Goal: Task Accomplishment & Management: Use online tool/utility

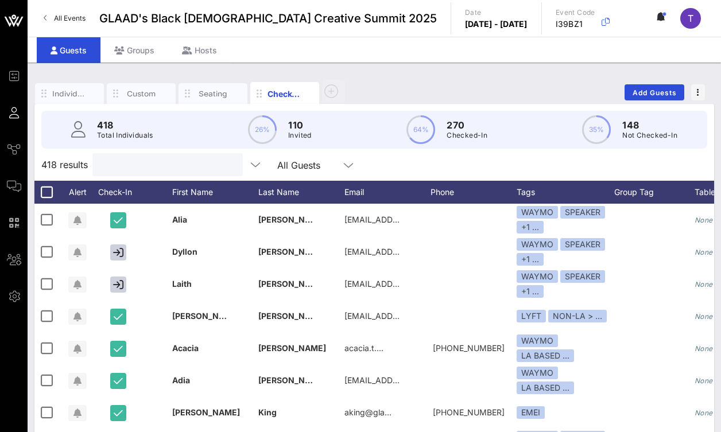
click at [157, 166] on input "text" at bounding box center [166, 164] width 134 height 15
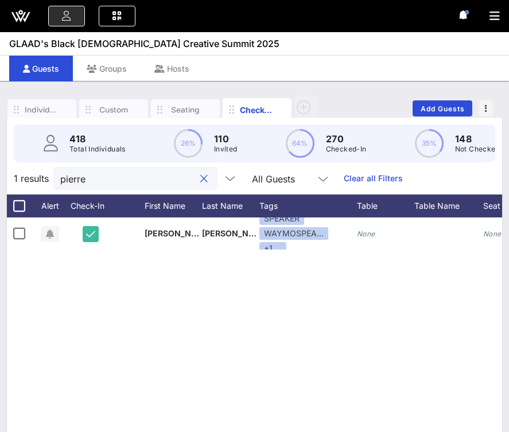
click at [87, 179] on input "pierre" at bounding box center [127, 178] width 134 height 15
click at [83, 184] on input "naki" at bounding box center [127, 178] width 134 height 15
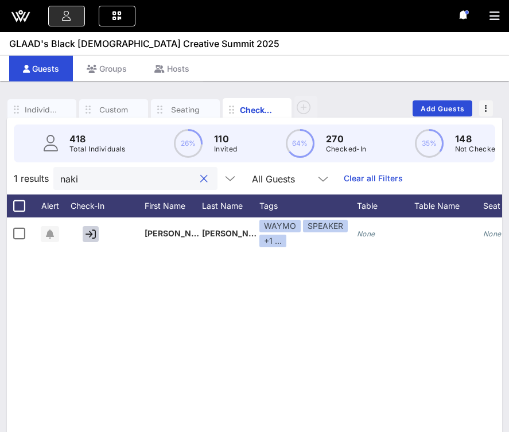
click at [83, 184] on input "naki" at bounding box center [127, 178] width 134 height 15
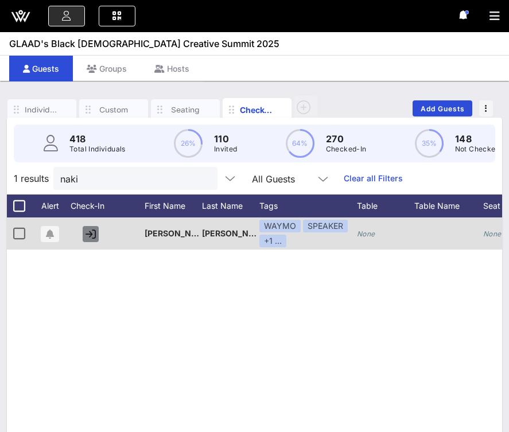
click at [92, 235] on icon "button" at bounding box center [91, 234] width 10 height 10
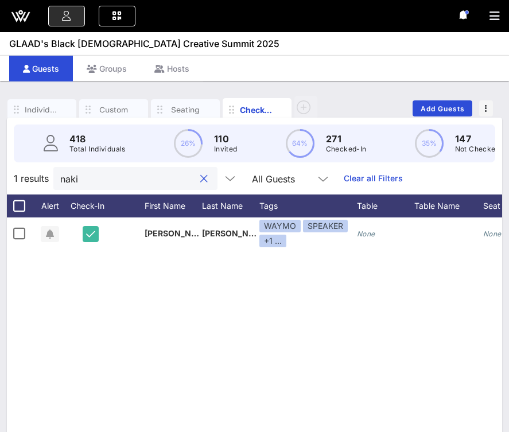
click at [98, 178] on input "naki" at bounding box center [127, 178] width 134 height 15
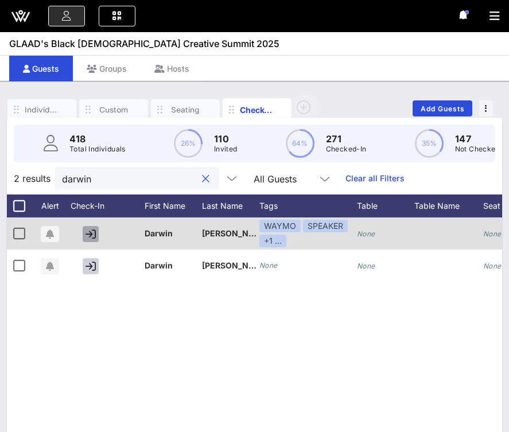
click at [88, 232] on icon "button" at bounding box center [91, 234] width 10 height 10
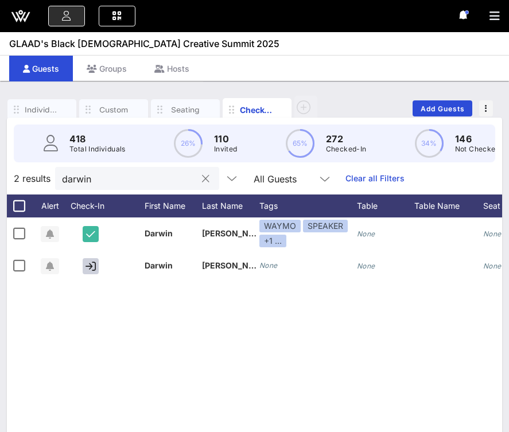
click at [108, 176] on input "darwin" at bounding box center [129, 178] width 134 height 15
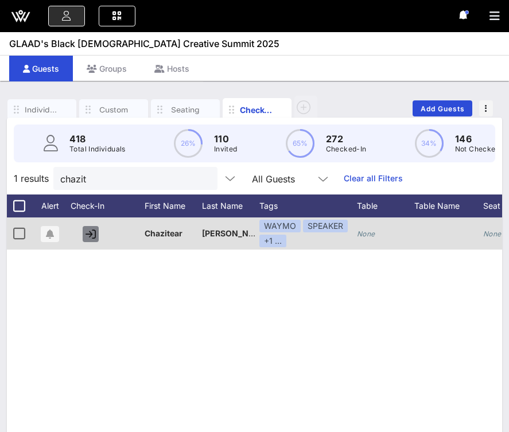
click at [95, 236] on icon "button" at bounding box center [91, 234] width 10 height 10
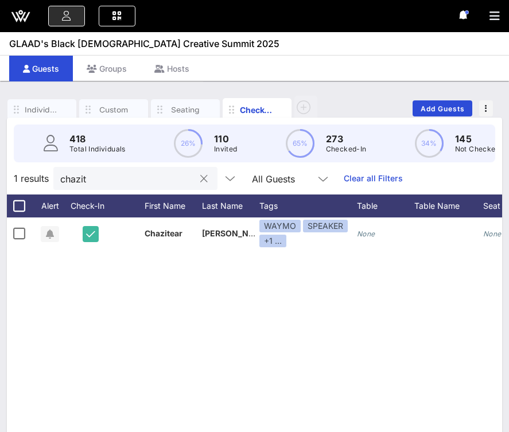
click at [102, 181] on input "chazit" at bounding box center [127, 178] width 134 height 15
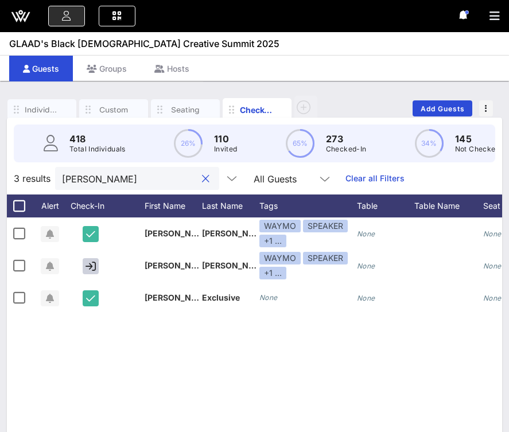
click at [80, 184] on input "[PERSON_NAME]" at bounding box center [129, 178] width 134 height 15
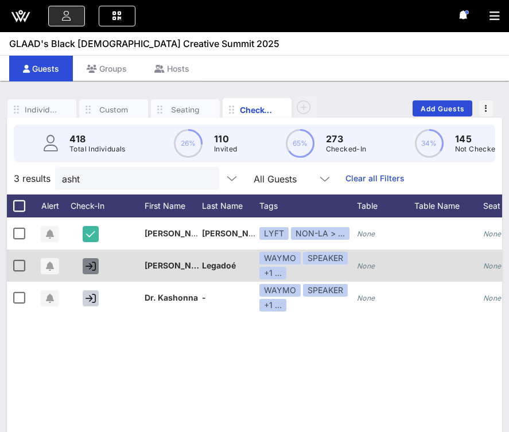
click at [89, 266] on icon "button" at bounding box center [91, 266] width 10 height 10
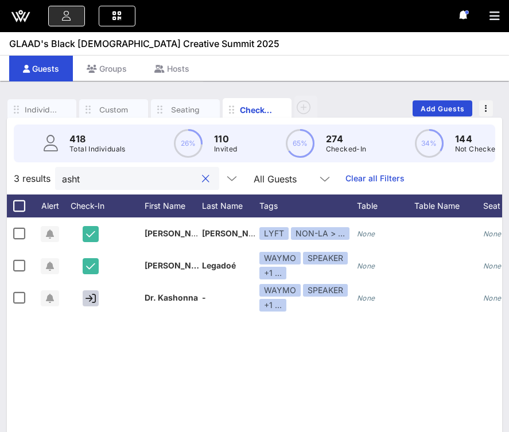
click at [109, 180] on input "asht" at bounding box center [129, 178] width 134 height 15
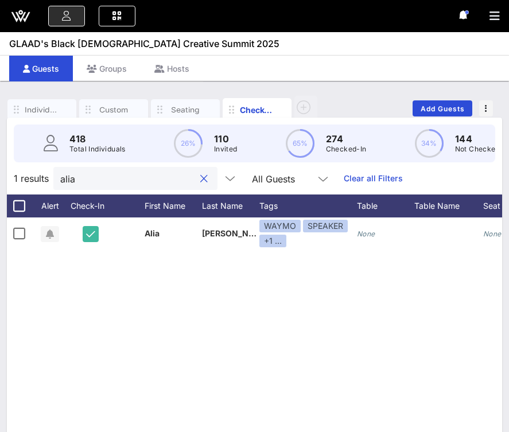
click at [98, 183] on input "alia" at bounding box center [127, 178] width 134 height 15
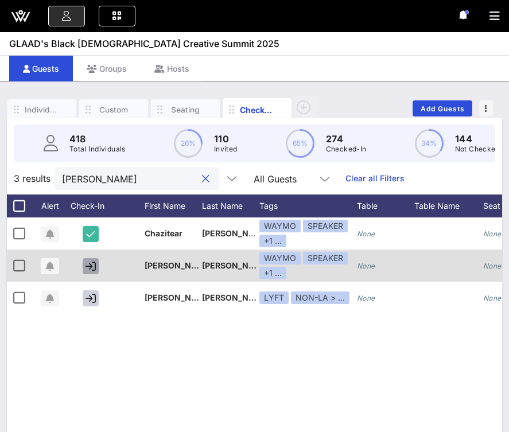
click at [88, 263] on icon "button" at bounding box center [91, 266] width 10 height 10
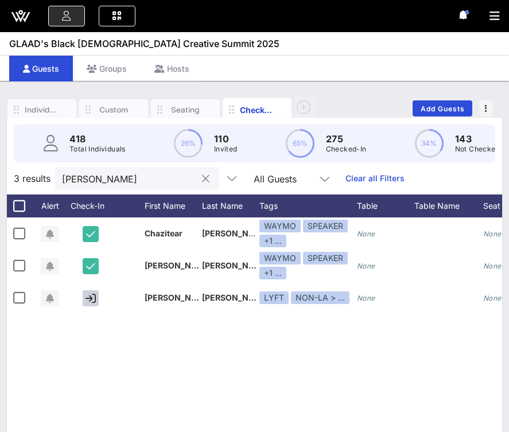
click at [109, 180] on input "[PERSON_NAME]" at bounding box center [129, 178] width 134 height 15
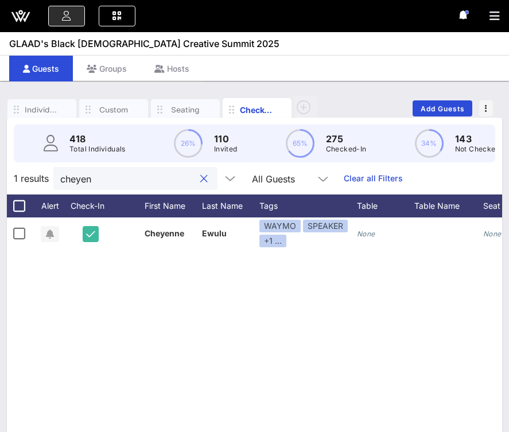
type input "cheyenn"
click at [109, 179] on input "cheyenn" at bounding box center [127, 178] width 134 height 15
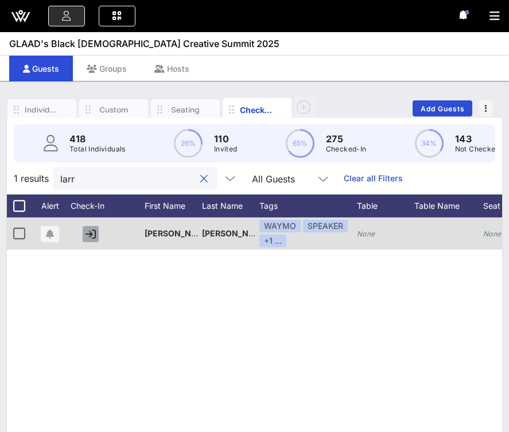
click at [96, 232] on button "button" at bounding box center [91, 234] width 16 height 16
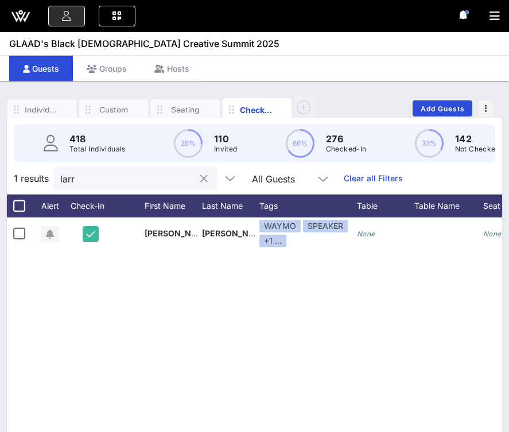
click at [128, 183] on input "larr" at bounding box center [127, 178] width 134 height 15
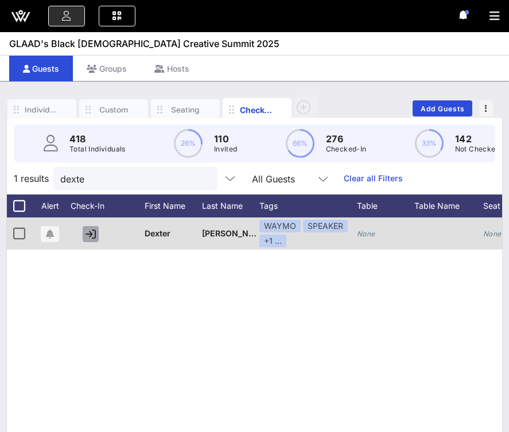
click at [91, 231] on icon "button" at bounding box center [91, 234] width 10 height 10
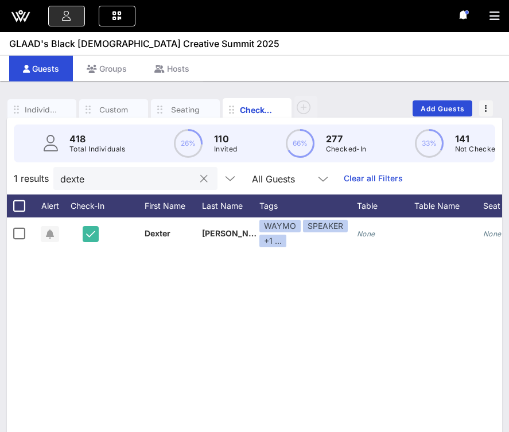
click at [92, 181] on input "dexte" at bounding box center [127, 178] width 134 height 15
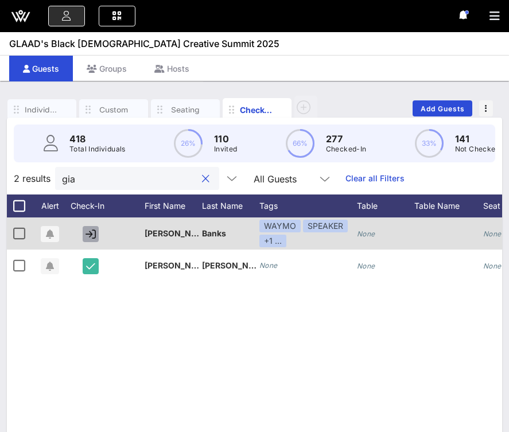
click at [88, 234] on icon "button" at bounding box center [91, 234] width 10 height 10
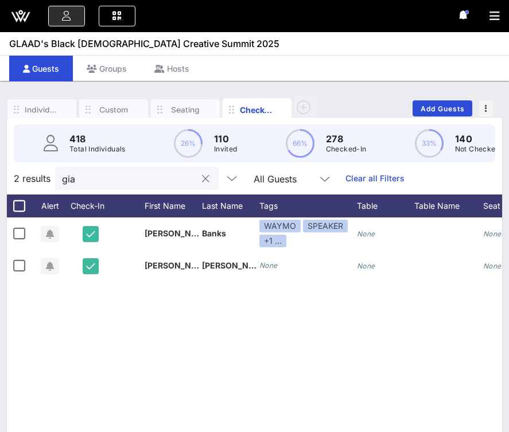
click at [92, 181] on input "gia" at bounding box center [129, 178] width 134 height 15
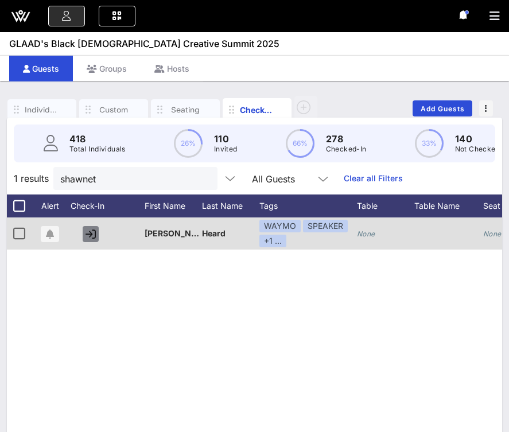
click at [93, 231] on icon "button" at bounding box center [91, 234] width 10 height 10
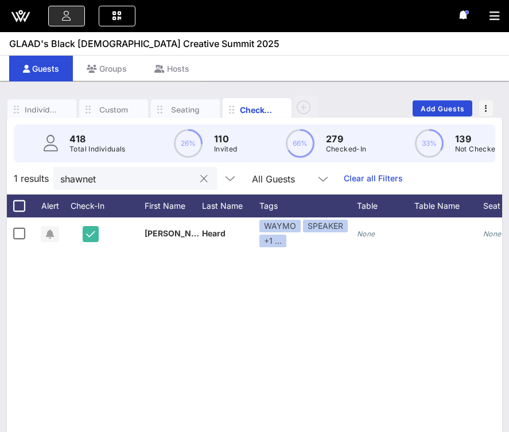
click at [107, 176] on input "shawnet" at bounding box center [127, 178] width 134 height 15
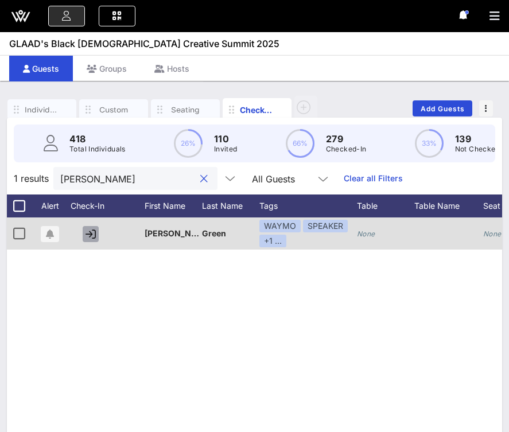
click at [88, 230] on icon "button" at bounding box center [91, 234] width 10 height 10
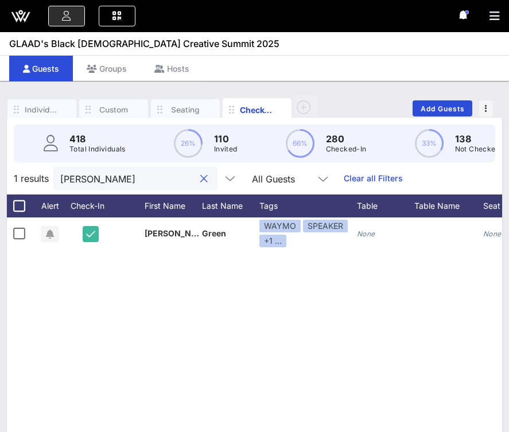
click at [102, 183] on input "[PERSON_NAME]" at bounding box center [127, 178] width 134 height 15
click at [86, 181] on input "dalil" at bounding box center [127, 178] width 134 height 15
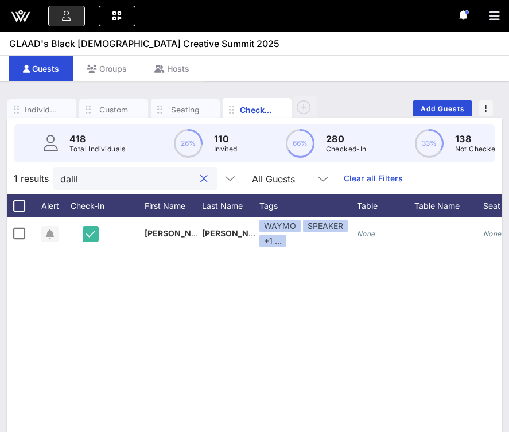
click at [86, 181] on input "dalil" at bounding box center [127, 178] width 134 height 15
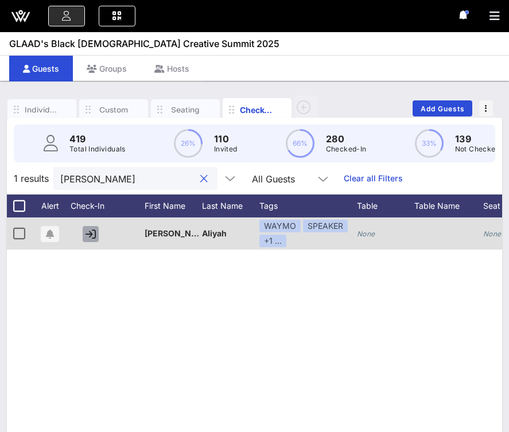
click at [92, 233] on icon "button" at bounding box center [91, 234] width 10 height 10
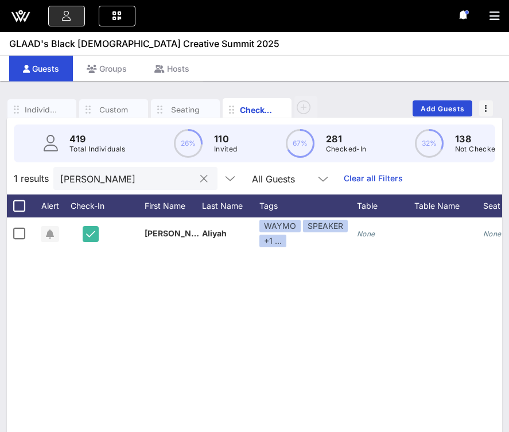
click at [115, 183] on input "[PERSON_NAME]" at bounding box center [127, 178] width 134 height 15
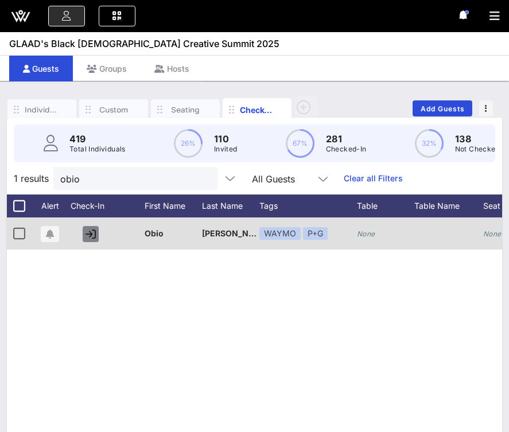
click at [90, 232] on icon "button" at bounding box center [91, 234] width 10 height 10
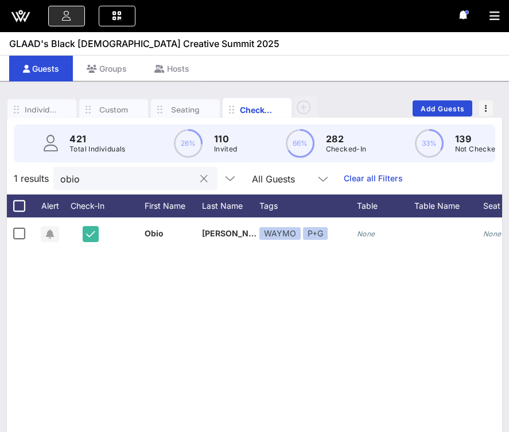
click at [110, 185] on input "obio" at bounding box center [127, 178] width 134 height 15
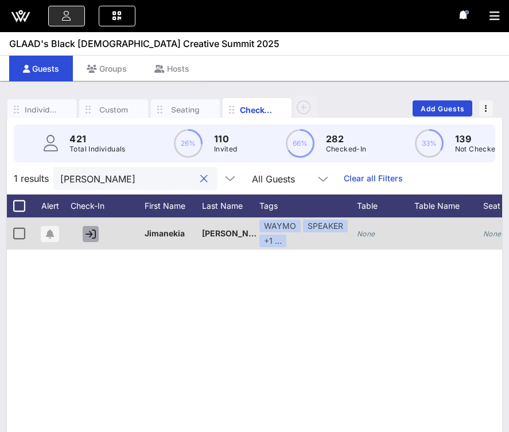
click at [91, 234] on icon "button" at bounding box center [91, 234] width 10 height 10
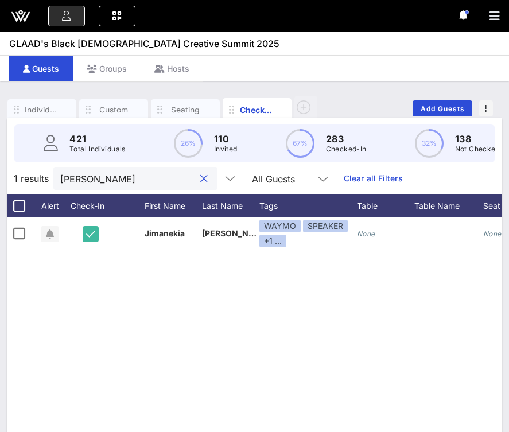
click at [91, 179] on input "[PERSON_NAME]" at bounding box center [127, 178] width 134 height 15
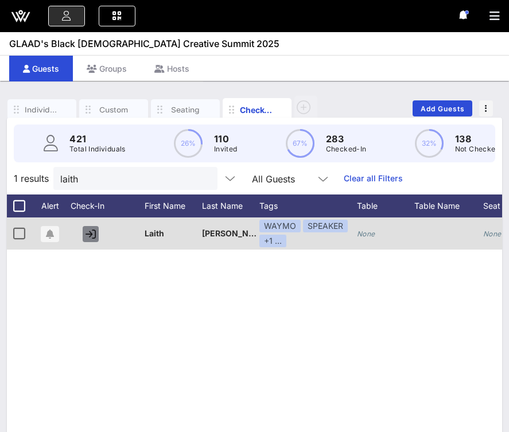
click at [94, 236] on icon "button" at bounding box center [91, 234] width 10 height 10
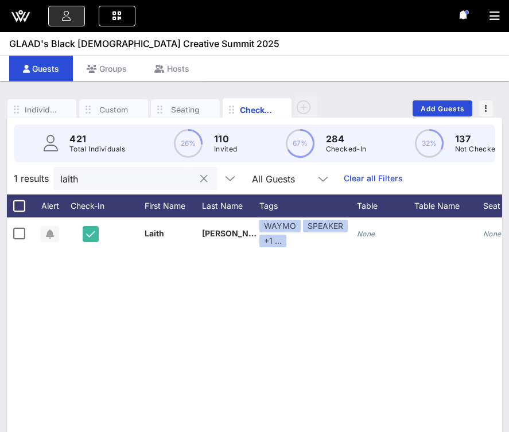
click at [139, 181] on input "laith" at bounding box center [127, 178] width 134 height 15
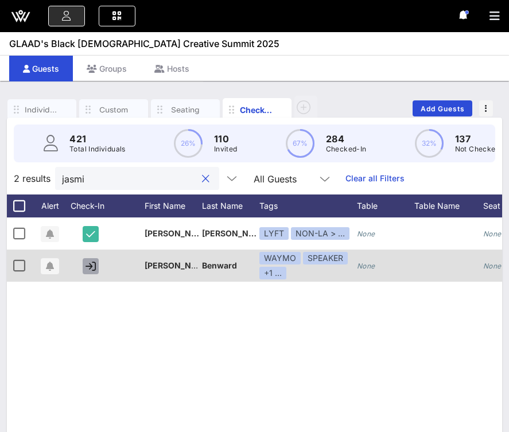
click at [93, 265] on icon "button" at bounding box center [91, 266] width 10 height 10
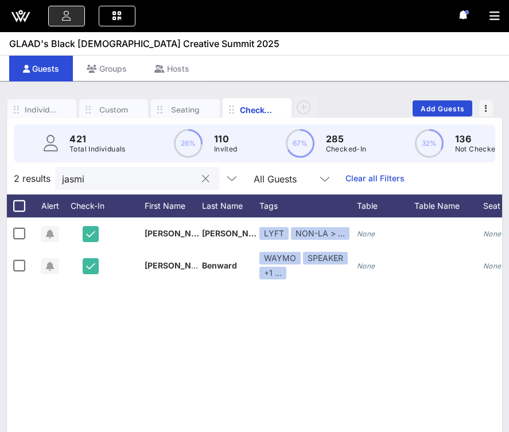
click at [121, 179] on input "jasmi" at bounding box center [129, 178] width 134 height 15
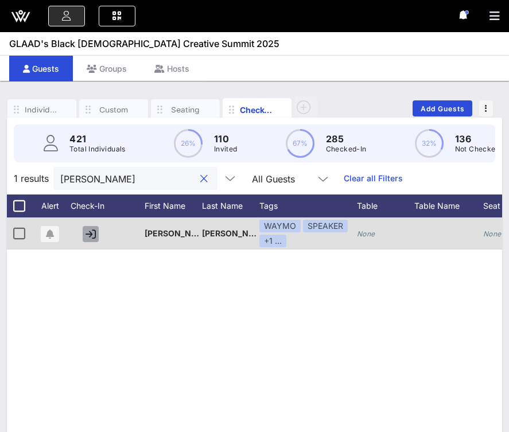
click at [92, 238] on icon "button" at bounding box center [91, 234] width 10 height 10
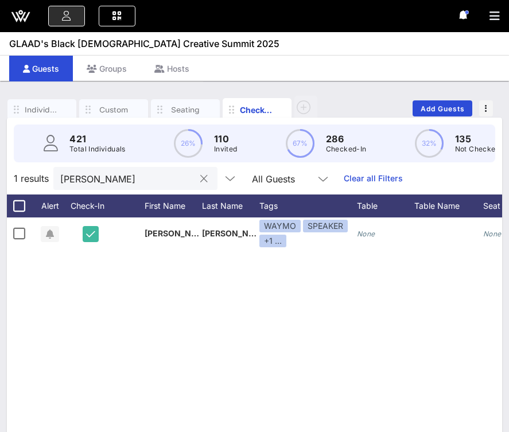
click at [105, 187] on div "[PERSON_NAME]" at bounding box center [127, 178] width 134 height 23
click at [104, 180] on input "[PERSON_NAME]" at bounding box center [127, 178] width 134 height 15
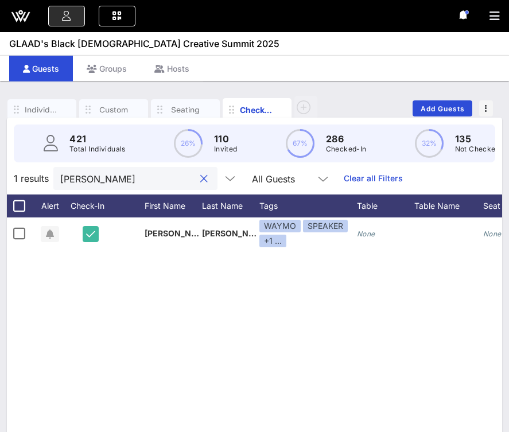
click at [104, 180] on input "[PERSON_NAME]" at bounding box center [127, 178] width 134 height 15
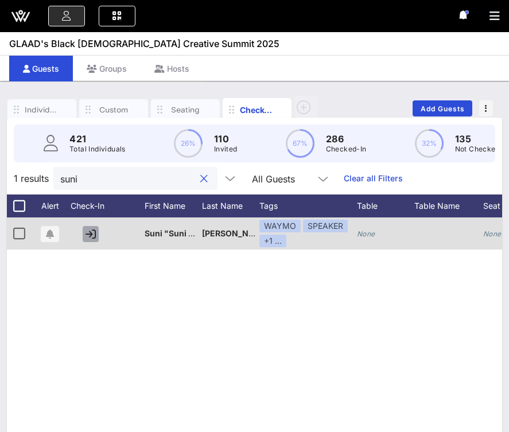
click at [92, 234] on icon "button" at bounding box center [91, 234] width 10 height 10
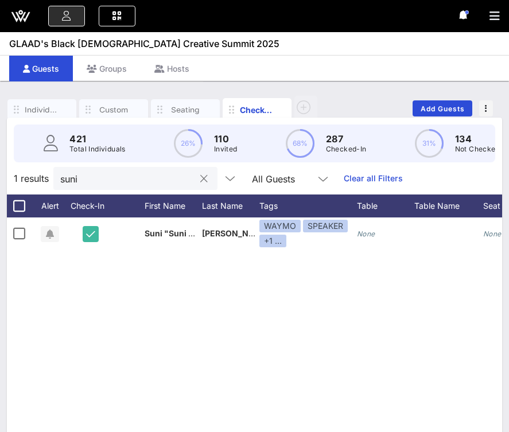
click at [93, 184] on input "suni" at bounding box center [127, 178] width 134 height 15
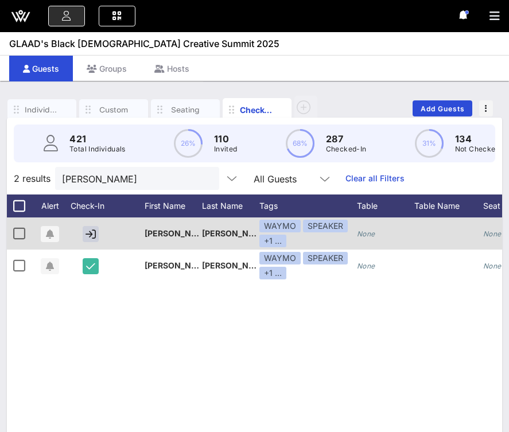
click at [87, 225] on div at bounding box center [92, 234] width 57 height 32
click at [90, 241] on button "button" at bounding box center [91, 234] width 16 height 16
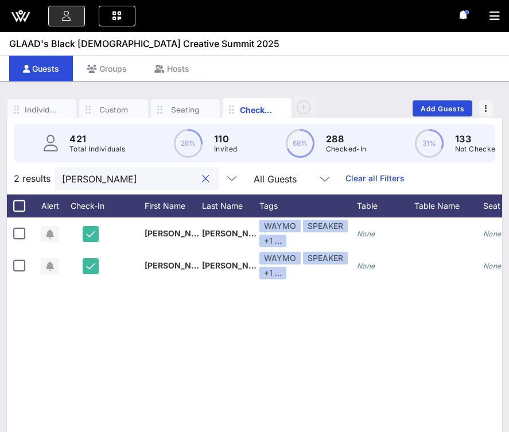
click at [108, 180] on input "[PERSON_NAME]" at bounding box center [129, 178] width 134 height 15
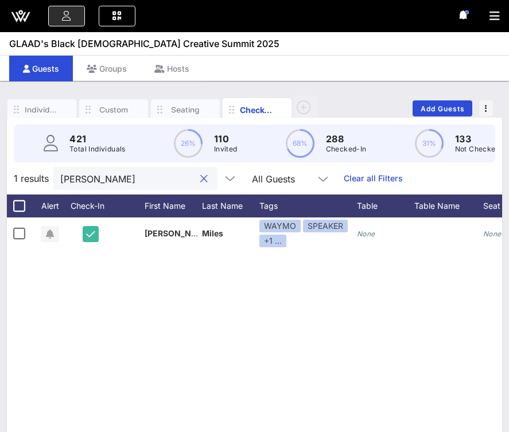
click at [88, 181] on input "[PERSON_NAME]" at bounding box center [127, 178] width 134 height 15
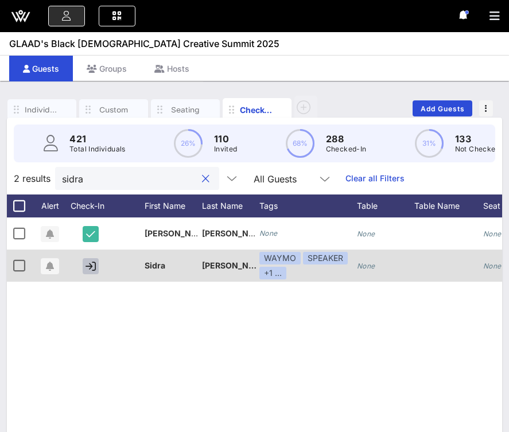
type input "sidra"
click at [88, 270] on icon "button" at bounding box center [91, 266] width 10 height 10
